Goal: Information Seeking & Learning: Find specific page/section

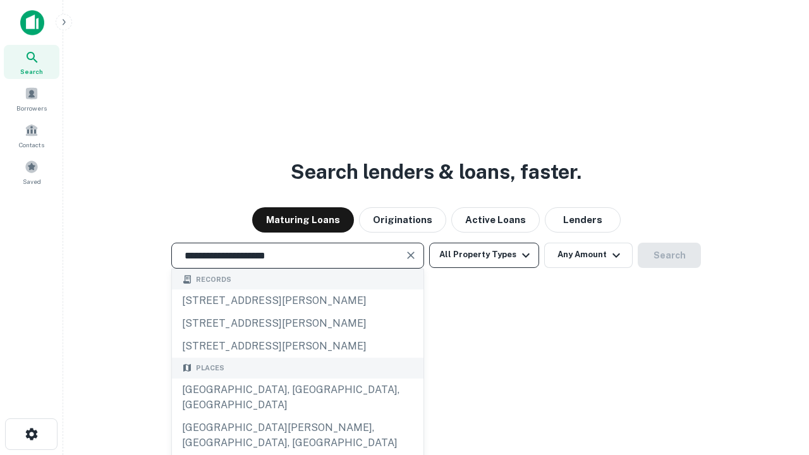
click at [297, 416] on div "[GEOGRAPHIC_DATA], [GEOGRAPHIC_DATA], [GEOGRAPHIC_DATA]" at bounding box center [297, 397] width 251 height 38
click at [484, 255] on button "All Property Types" at bounding box center [484, 255] width 110 height 25
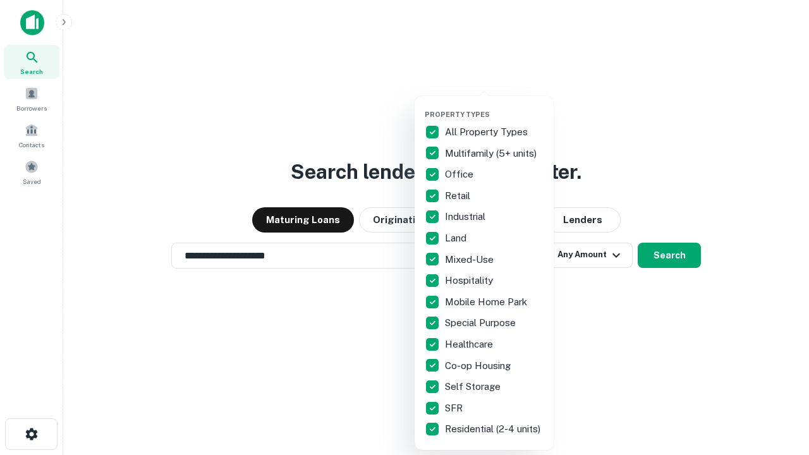
type input "**********"
click at [494, 106] on button "button" at bounding box center [494, 106] width 139 height 1
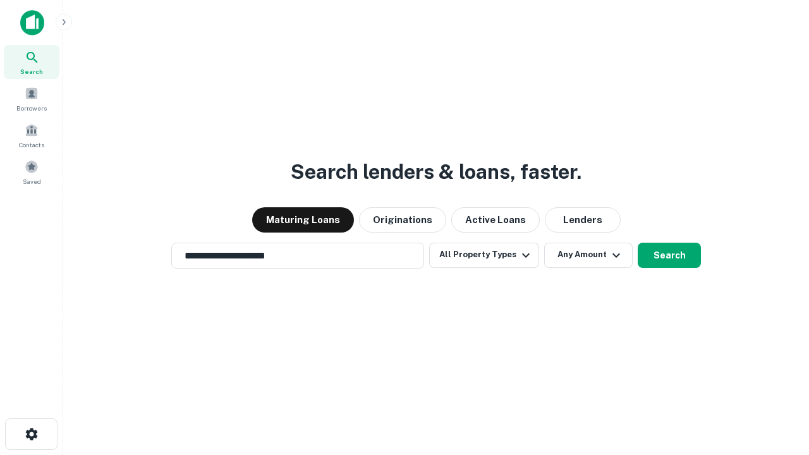
scroll to position [20, 0]
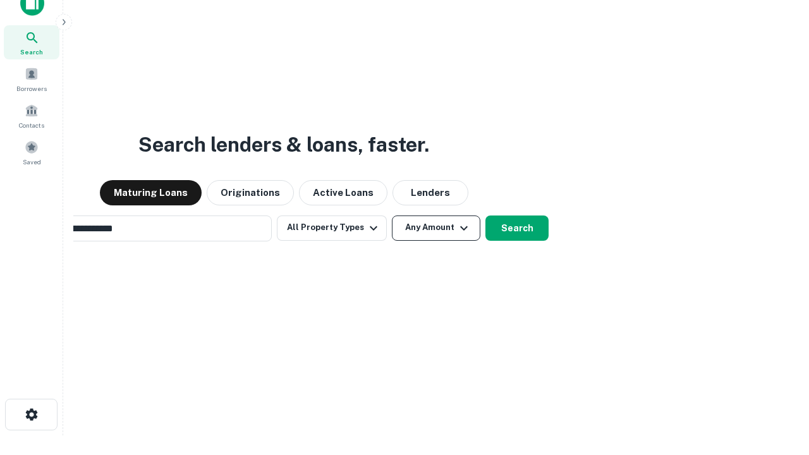
click at [392, 215] on button "Any Amount" at bounding box center [436, 227] width 88 height 25
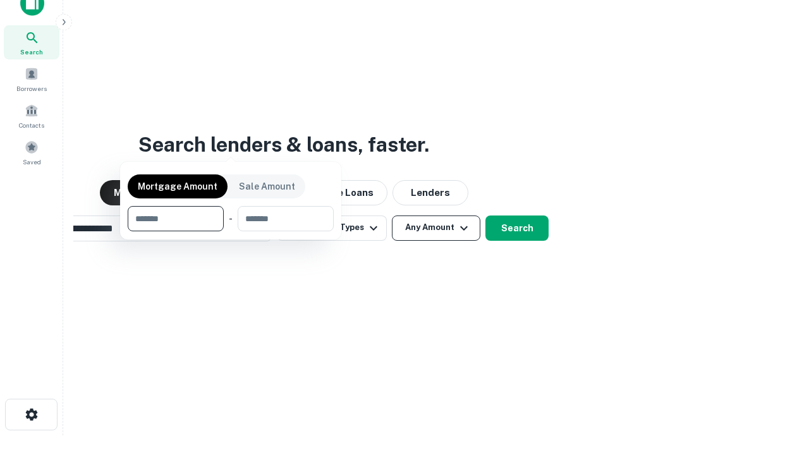
scroll to position [20, 0]
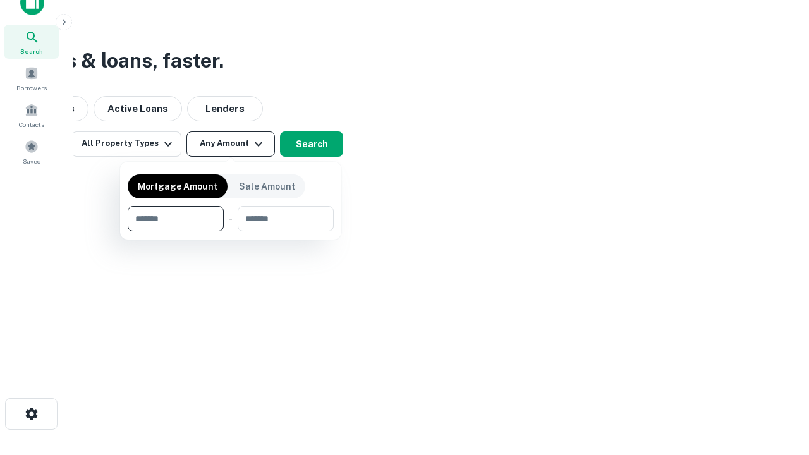
type input "*******"
click at [231, 231] on button "button" at bounding box center [231, 231] width 206 height 1
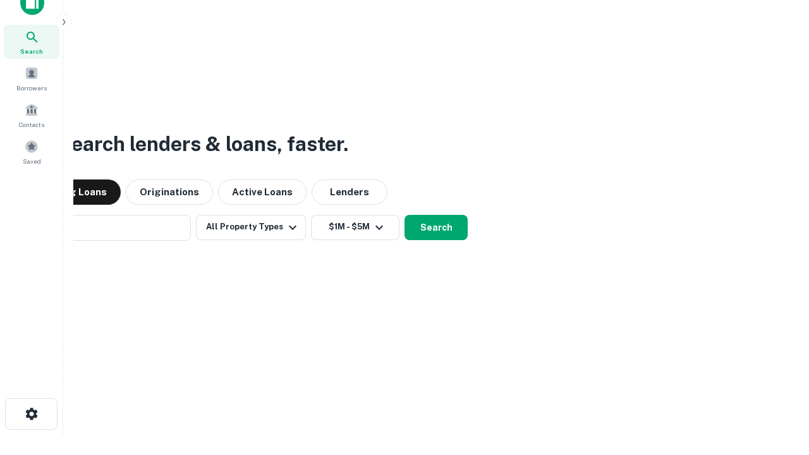
scroll to position [20, 0]
click at [404, 215] on button "Search" at bounding box center [435, 227] width 63 height 25
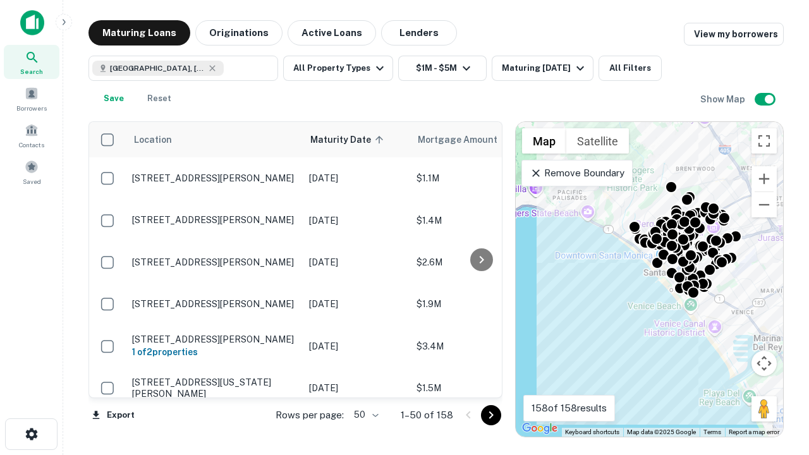
click at [364, 414] on body "Search Borrowers Contacts Saved Maturing Loans Originations Active Loans Lender…" at bounding box center [404, 227] width 809 height 455
click at [365, 383] on li "25" at bounding box center [364, 383] width 37 height 23
